Goal: Task Accomplishment & Management: Manage account settings

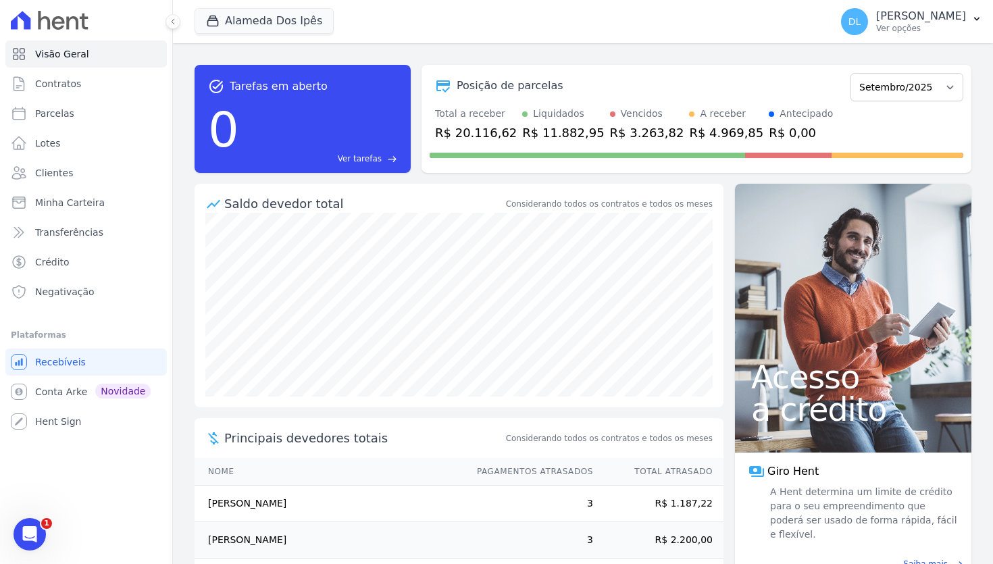
click at [570, 59] on div "task_alt Tarefas em aberto 0 Ver tarefas east Posição de parcelas Setembro/2023…" at bounding box center [582, 119] width 776 height 130
click at [934, 24] on p "Ver opções" at bounding box center [921, 28] width 90 height 11
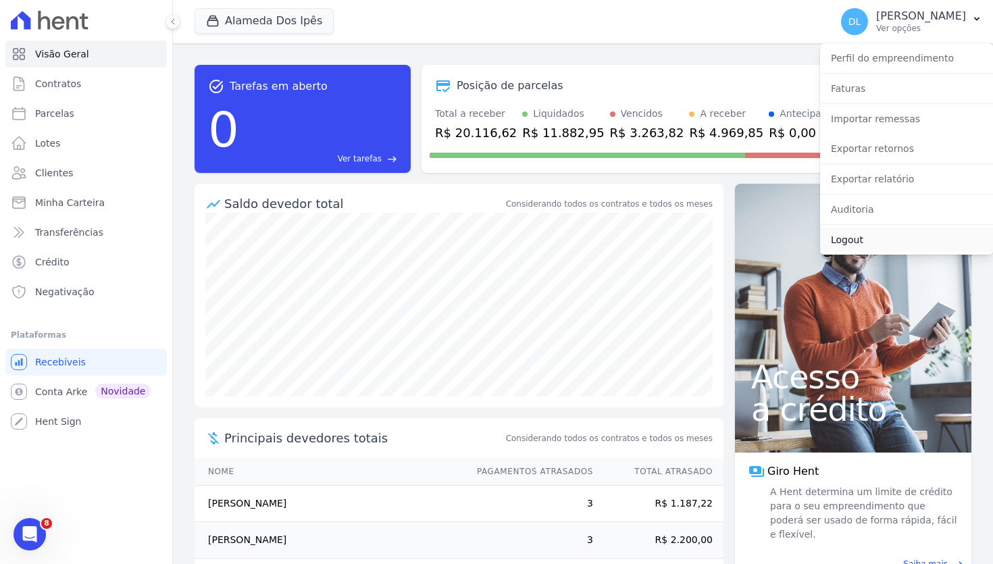
click at [835, 236] on link "Logout" at bounding box center [906, 240] width 173 height 24
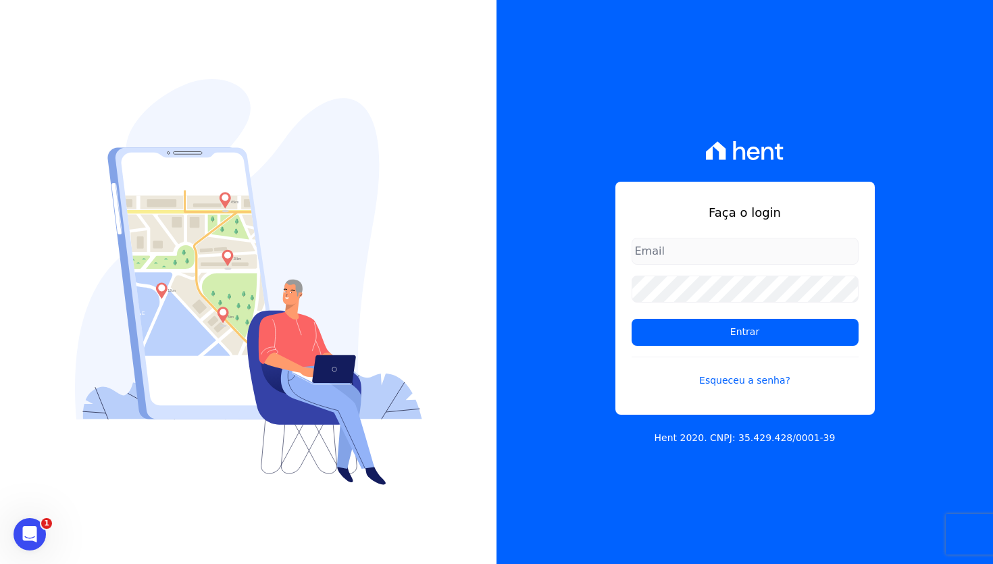
type input "[EMAIL_ADDRESS][DOMAIN_NAME]"
